Goal: Information Seeking & Learning: Check status

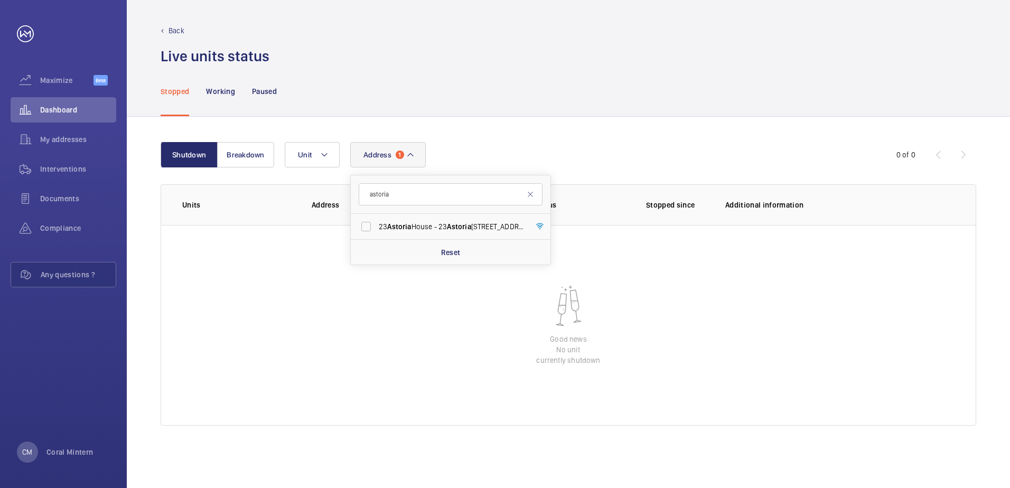
click at [399, 152] on span "1" at bounding box center [400, 155] width 8 height 8
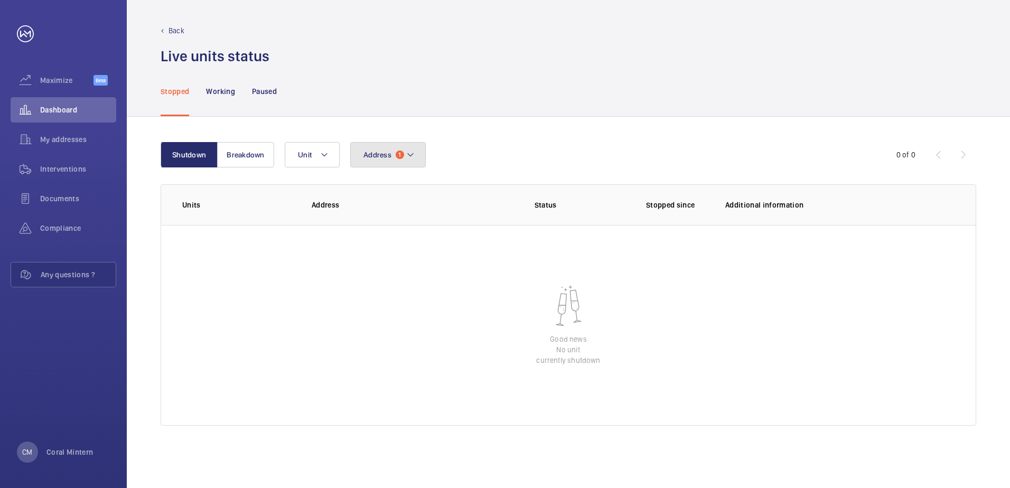
click at [399, 152] on span "1" at bounding box center [400, 155] width 8 height 8
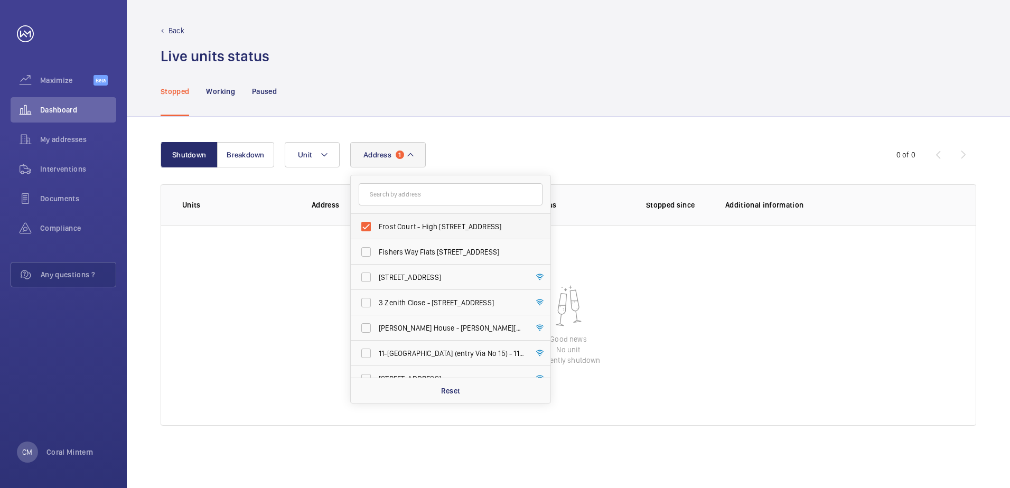
click at [415, 214] on label "Frost Court - High [STREET_ADDRESS]" at bounding box center [443, 226] width 184 height 25
click at [377, 216] on input "Frost Court - High [STREET_ADDRESS]" at bounding box center [366, 226] width 21 height 21
checkbox input "false"
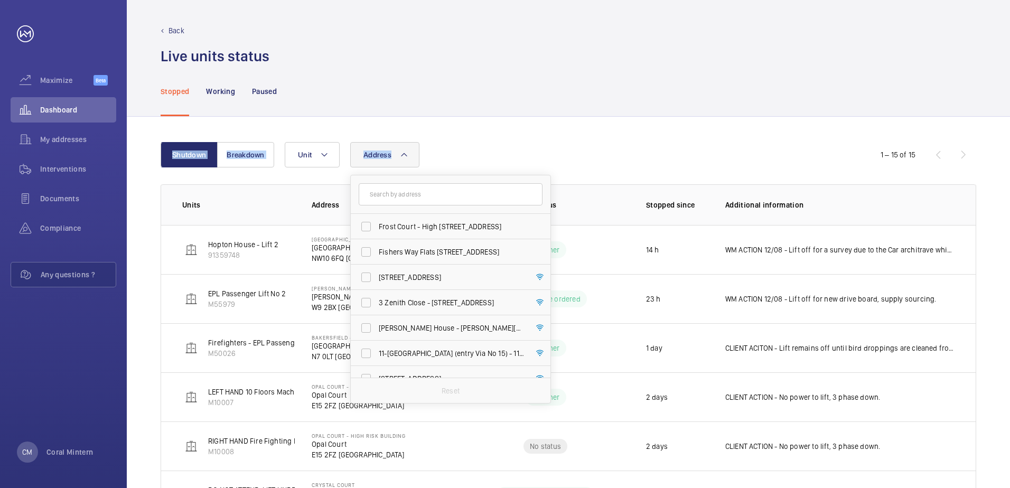
drag, startPoint x: 453, startPoint y: 110, endPoint x: 466, endPoint y: 133, distance: 25.6
